Goal: Information Seeking & Learning: Learn about a topic

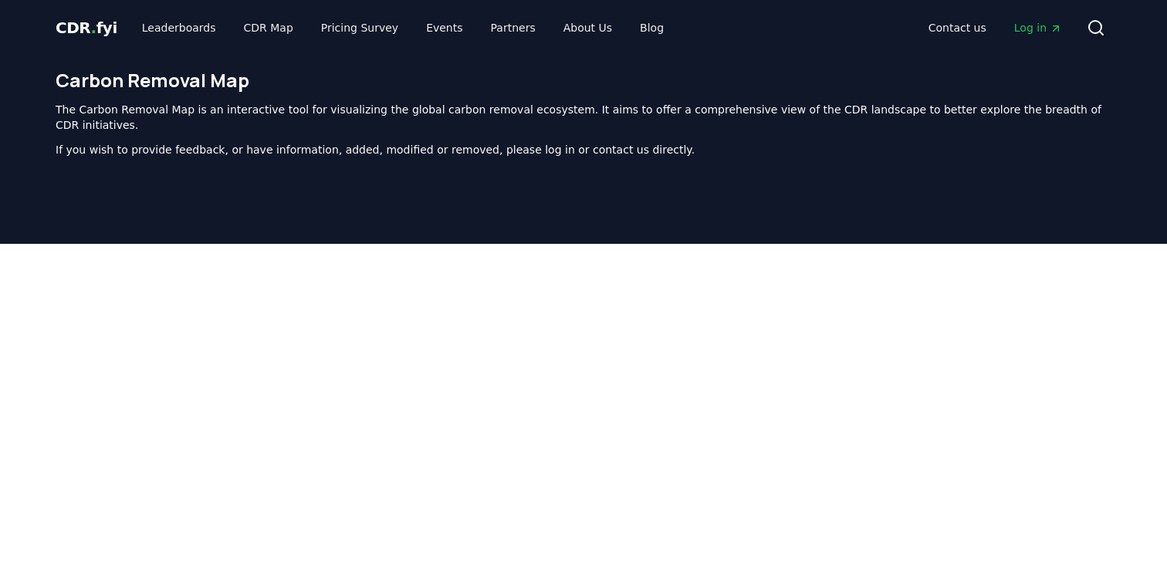
click at [328, 72] on h1 "Carbon Removal Map" at bounding box center [584, 80] width 1056 height 25
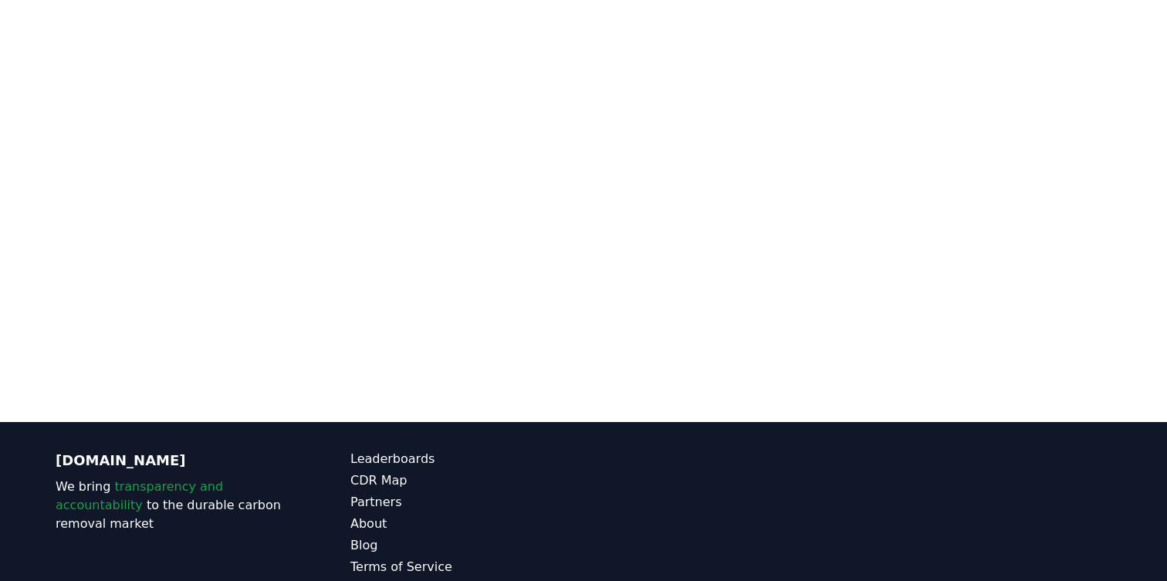
scroll to position [475, 0]
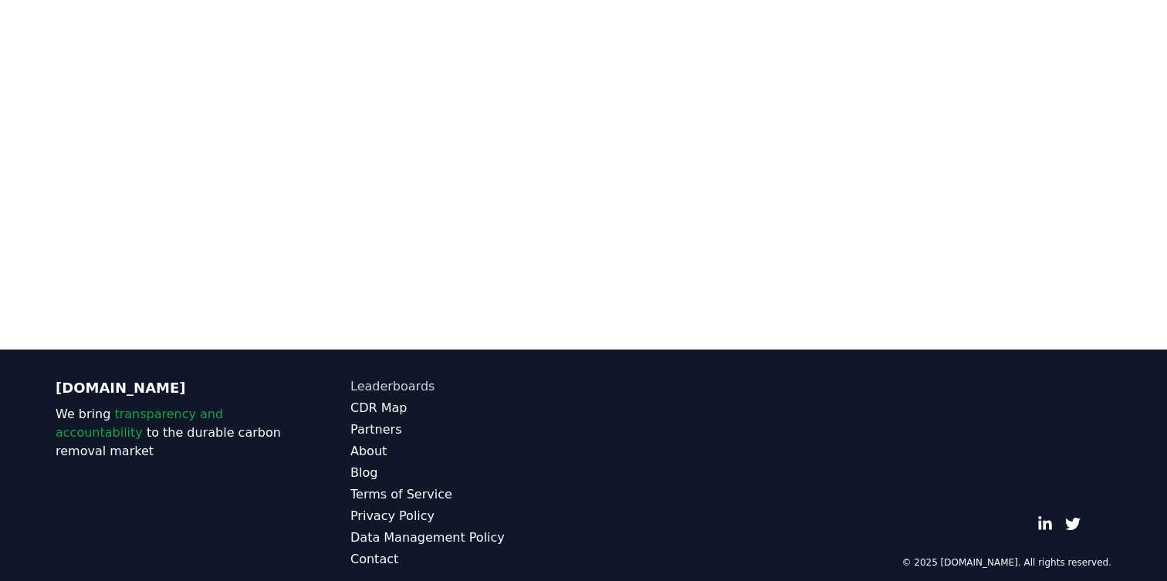
click at [397, 377] on link "Leaderboards" at bounding box center [466, 386] width 233 height 19
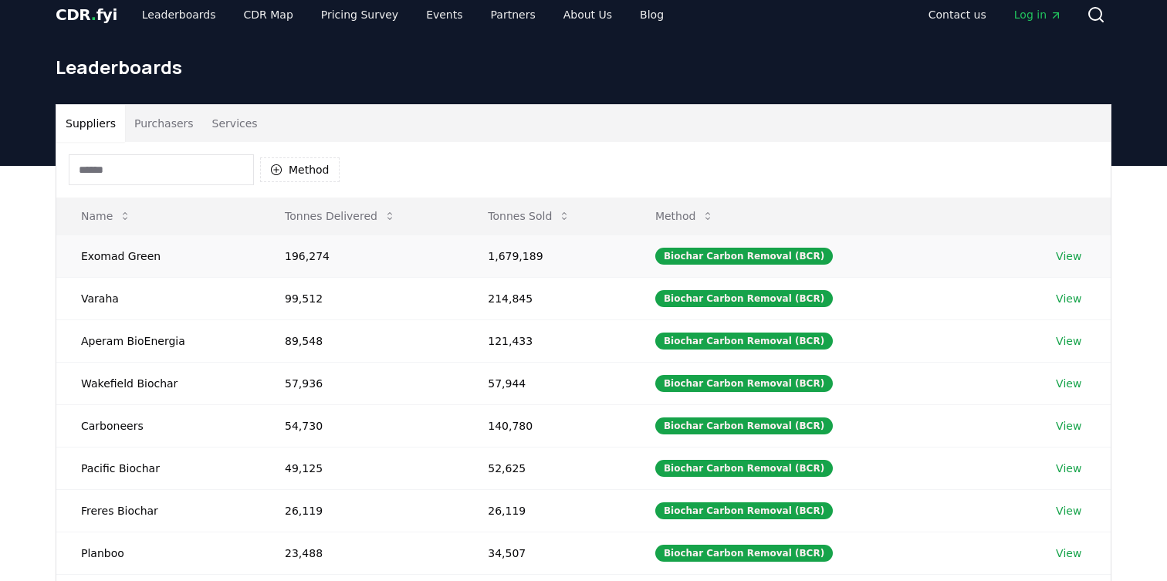
scroll to position [16, 0]
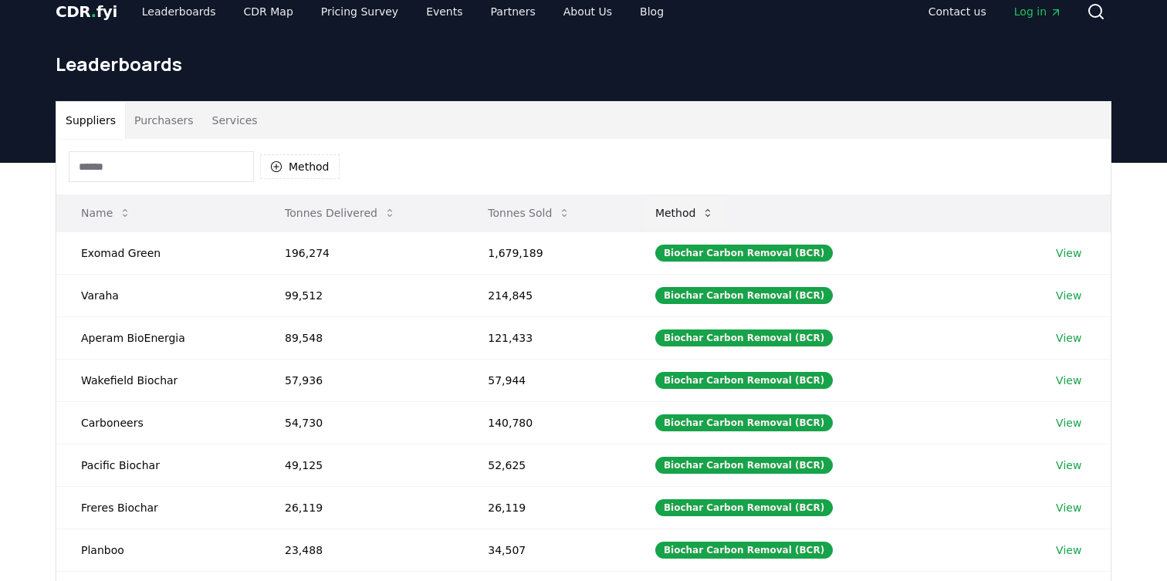
click at [714, 218] on icon at bounding box center [707, 213] width 12 height 12
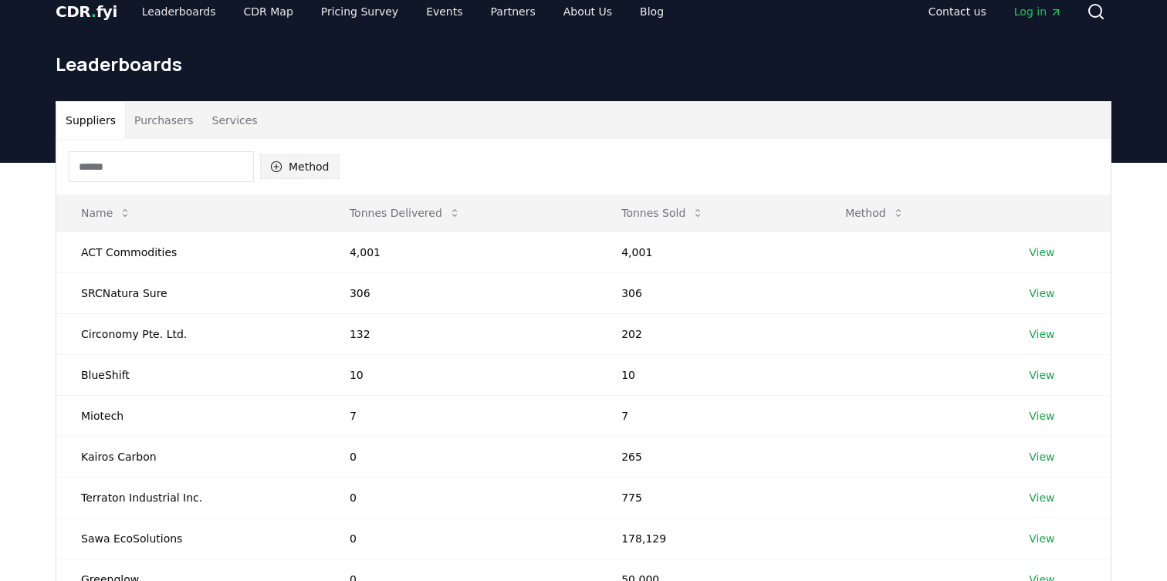
click at [290, 168] on button "Method" at bounding box center [299, 166] width 79 height 25
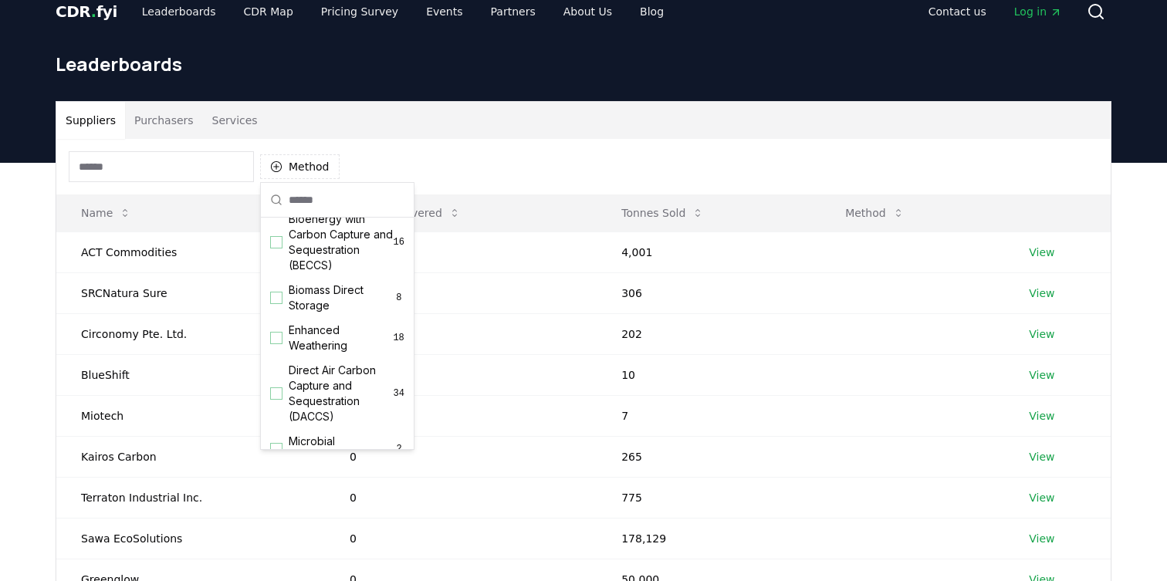
scroll to position [164, 0]
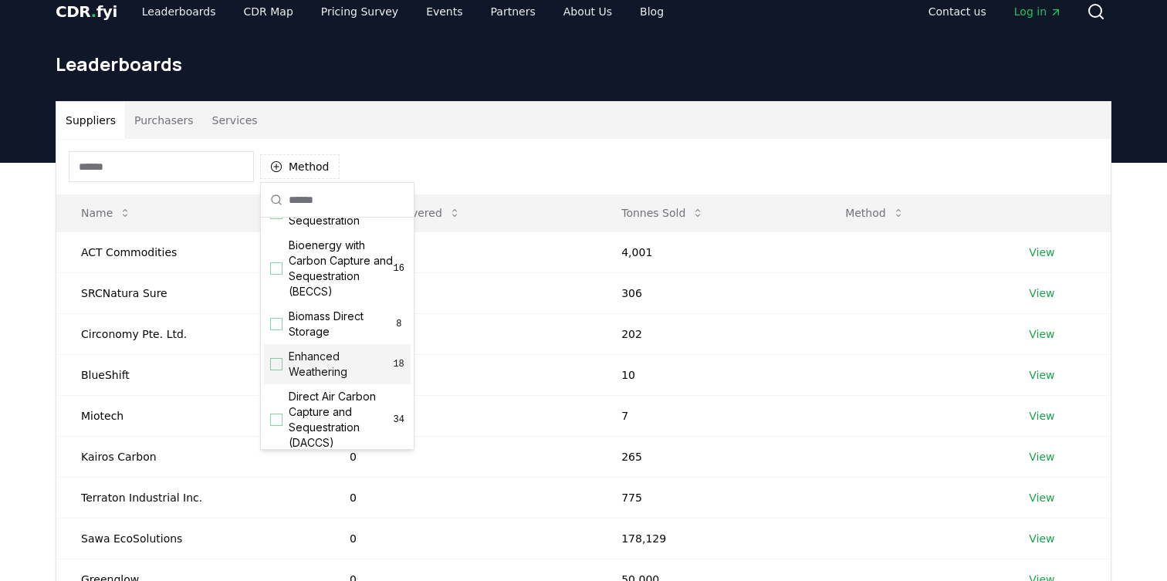
click at [277, 363] on div "Suggestions" at bounding box center [276, 364] width 12 height 12
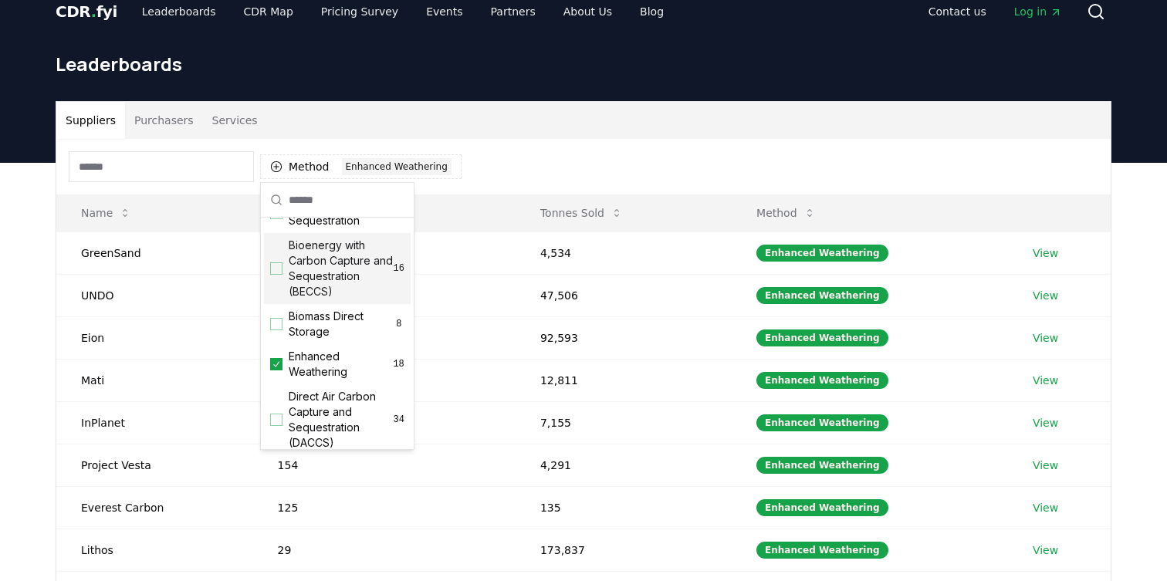
click at [564, 157] on div "Method 1 Enhanced Weathering" at bounding box center [583, 167] width 1054 height 56
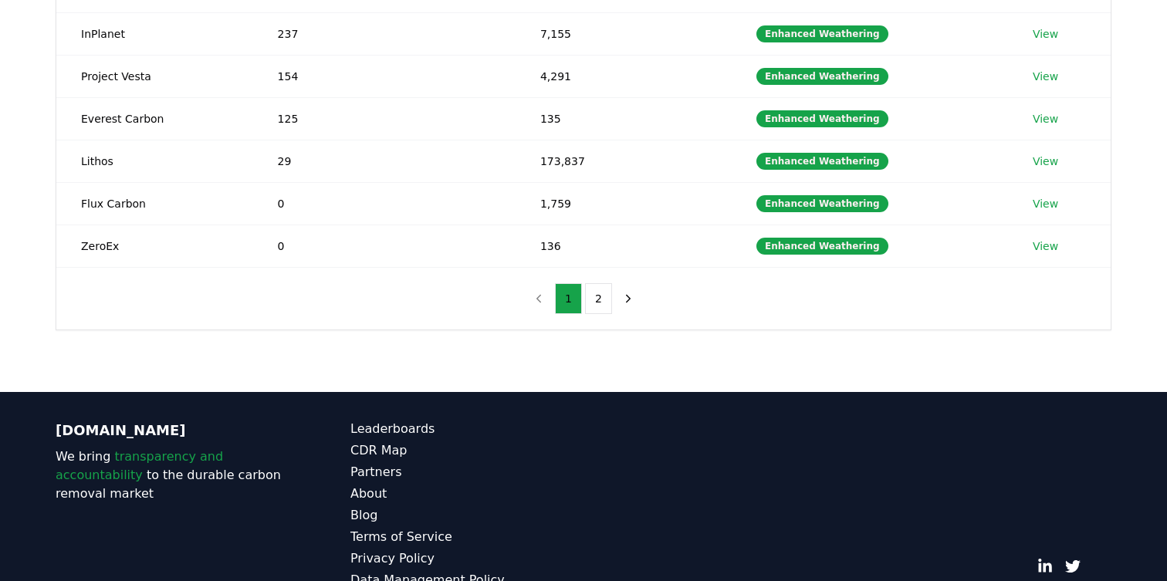
scroll to position [319, 0]
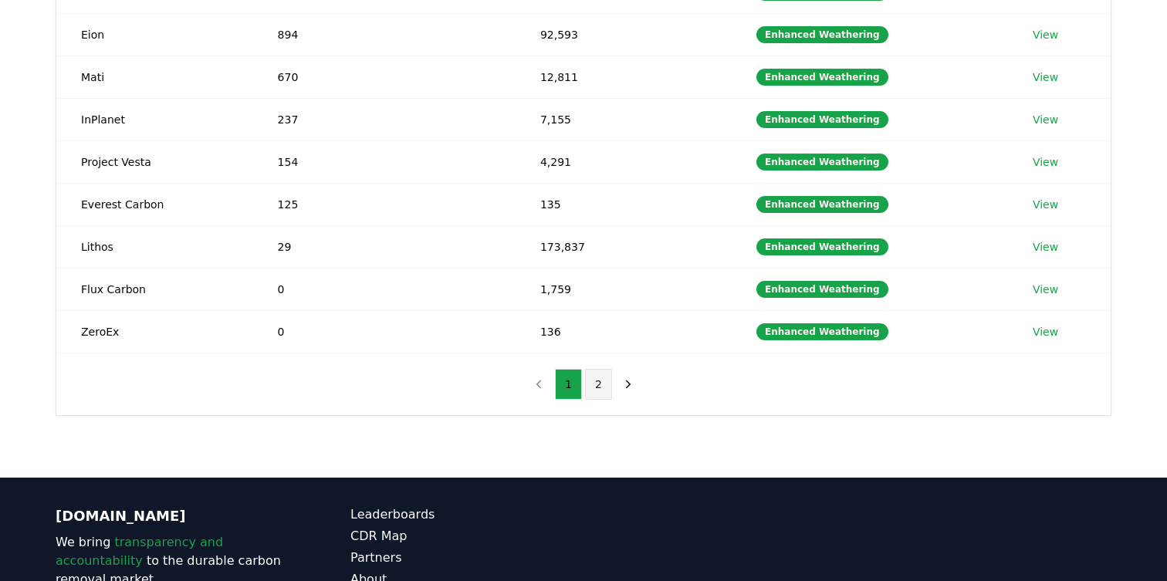
click at [603, 376] on button "2" at bounding box center [598, 384] width 27 height 31
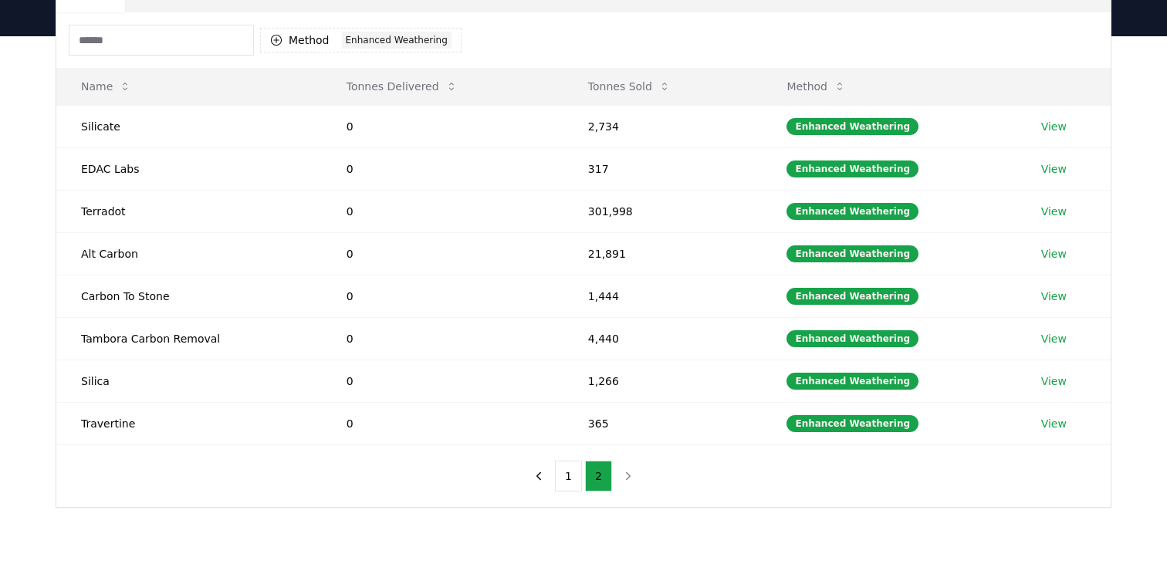
scroll to position [133, 0]
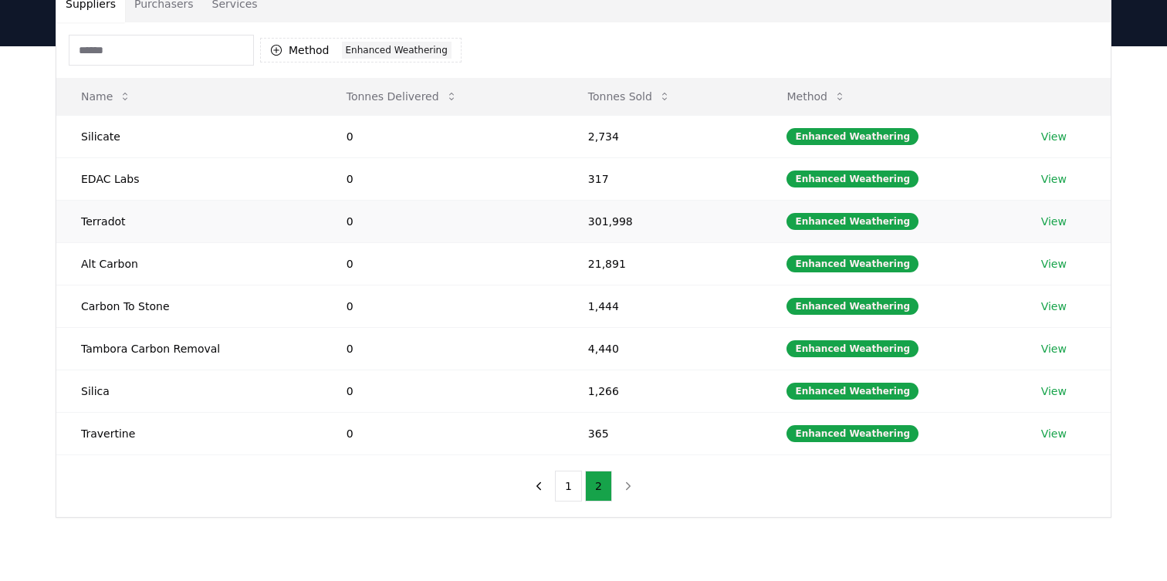
click at [113, 226] on td "Terradot" at bounding box center [188, 221] width 265 height 42
click at [1052, 218] on link "View" at bounding box center [1053, 221] width 25 height 15
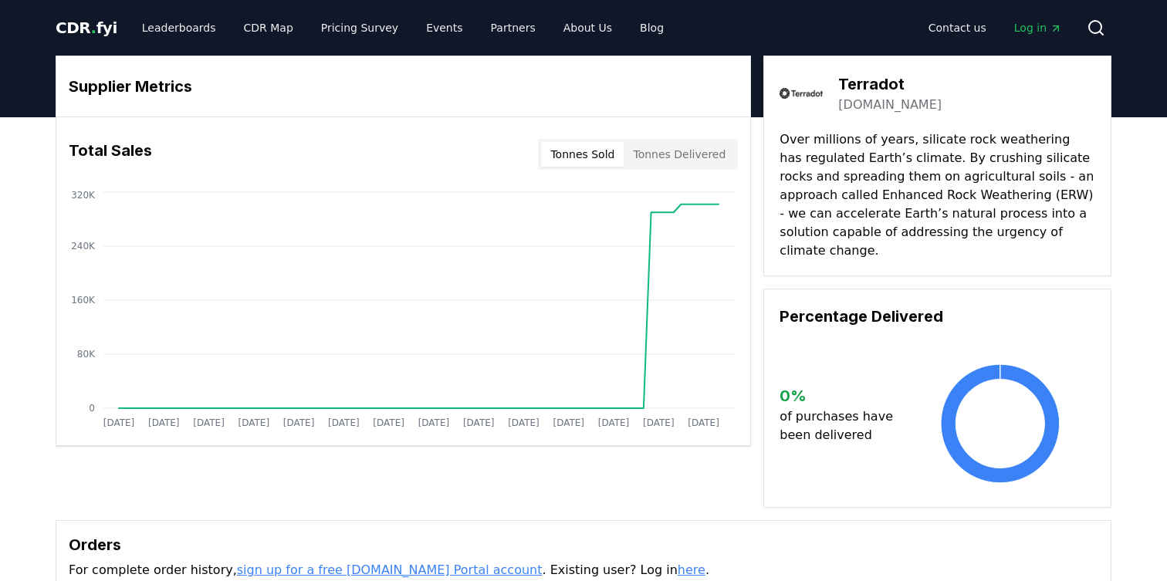
click at [884, 106] on link "[DOMAIN_NAME]" at bounding box center [889, 105] width 103 height 19
